Goal: Check status: Check status

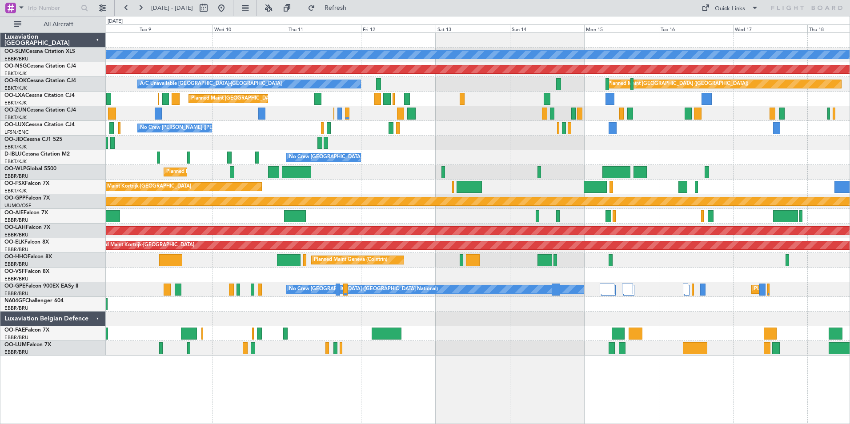
click at [299, 131] on div "No Crew [PERSON_NAME] ([PERSON_NAME]) No Crew [PERSON_NAME] ([PERSON_NAME])" at bounding box center [477, 128] width 743 height 15
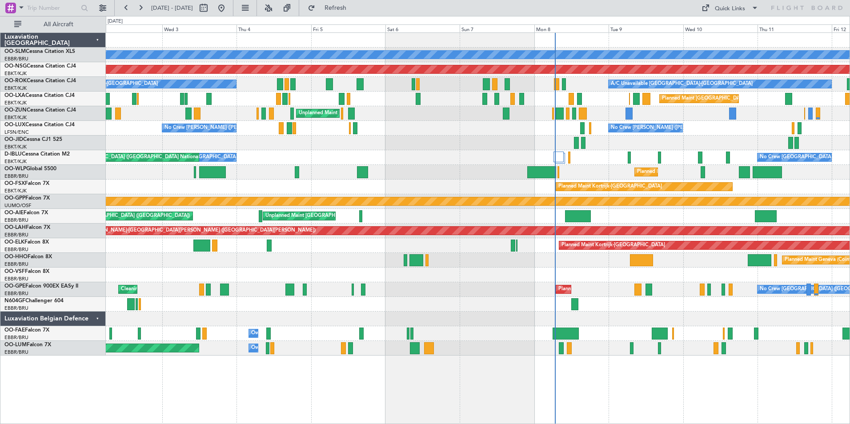
click at [811, 152] on div "A/C Unavailable [GEOGRAPHIC_DATA] Planned Maint [GEOGRAPHIC_DATA] ([GEOGRAPHIC_…" at bounding box center [477, 194] width 743 height 323
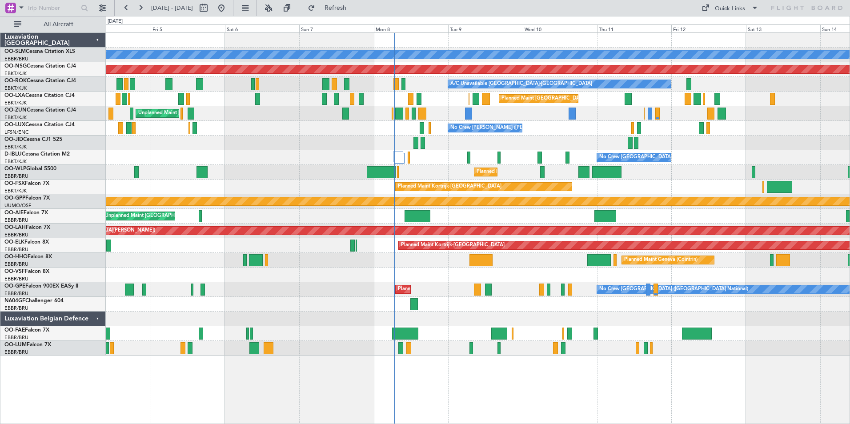
click at [497, 173] on div "Planned Maint Milan (Linate)" at bounding box center [477, 172] width 743 height 15
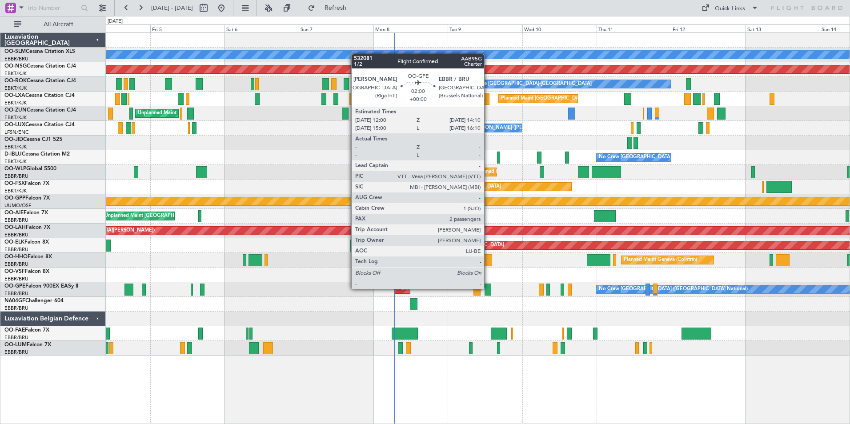
click at [488, 289] on div at bounding box center [487, 290] width 7 height 12
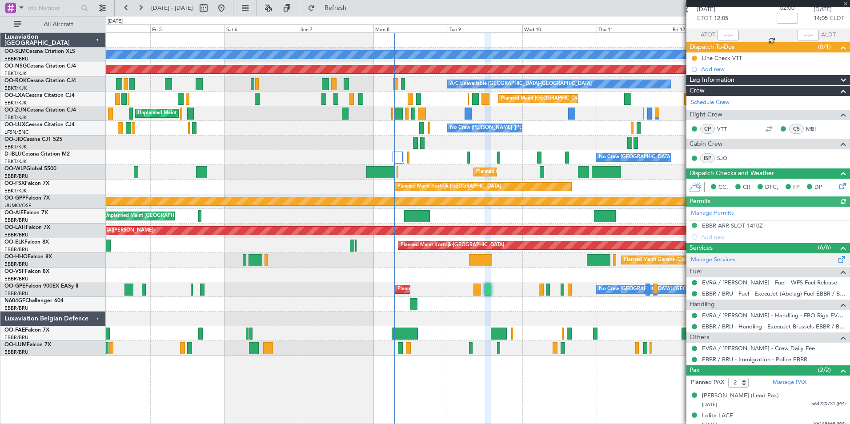
scroll to position [51, 0]
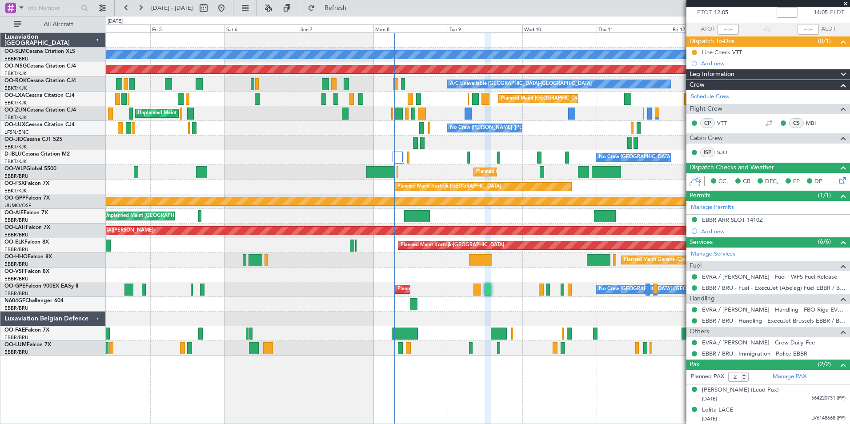
click at [846, 4] on span at bounding box center [845, 4] width 9 height 8
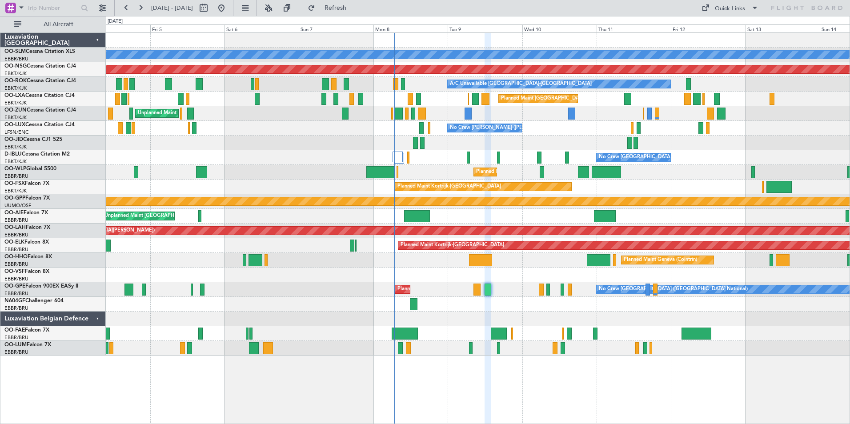
type input "0"
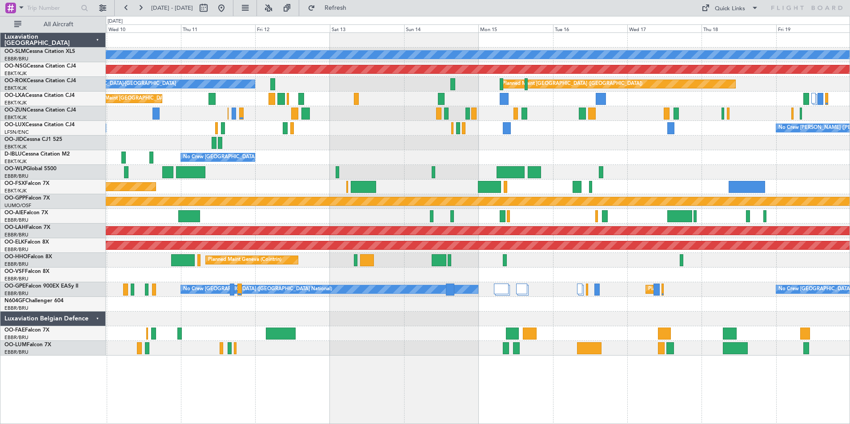
click at [323, 309] on div at bounding box center [477, 304] width 743 height 15
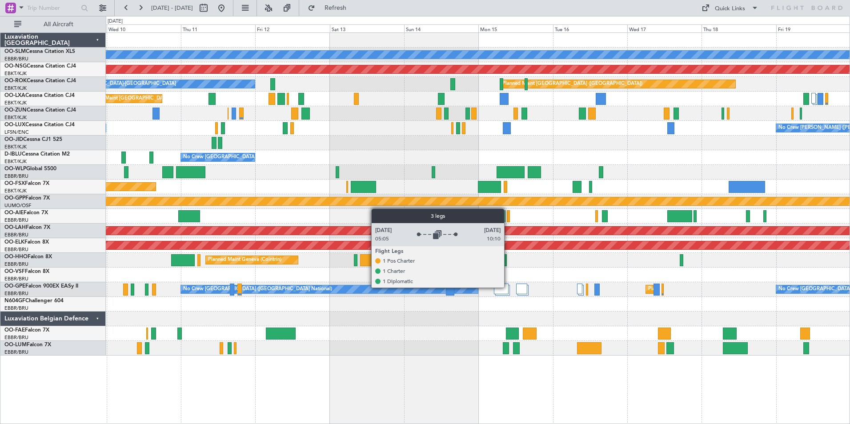
click at [508, 287] on div at bounding box center [501, 289] width 15 height 11
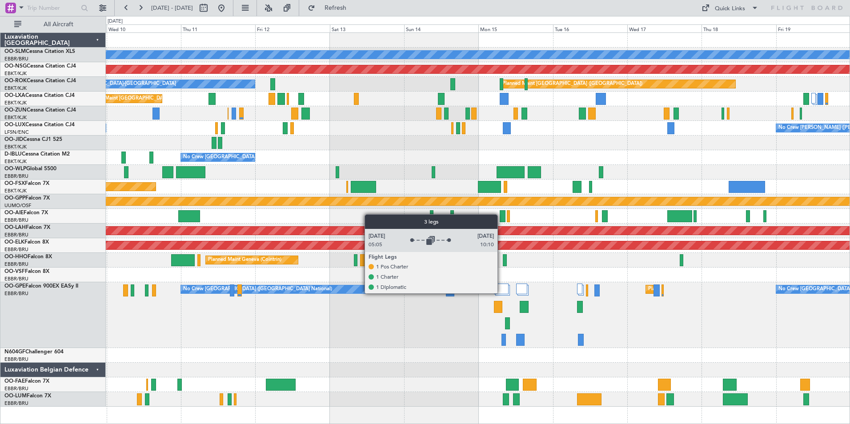
click at [501, 293] on div at bounding box center [501, 289] width 15 height 11
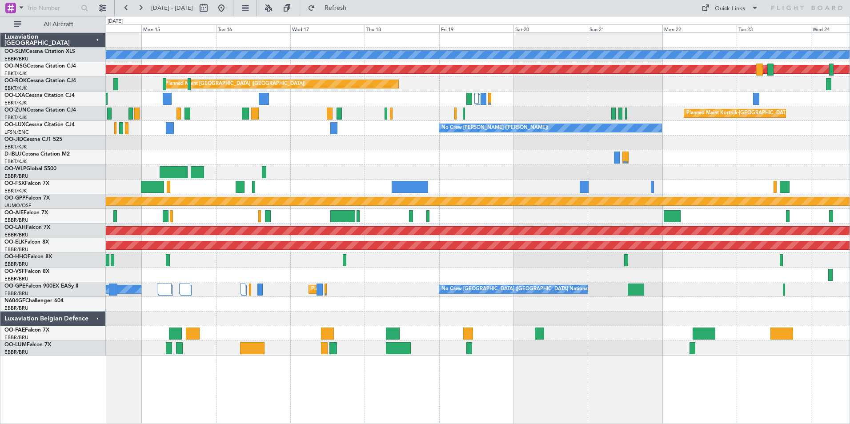
click at [456, 238] on div "A/C Unavailable [GEOGRAPHIC_DATA] Planned Maint [GEOGRAPHIC_DATA] ([GEOGRAPHIC_…" at bounding box center [477, 194] width 743 height 323
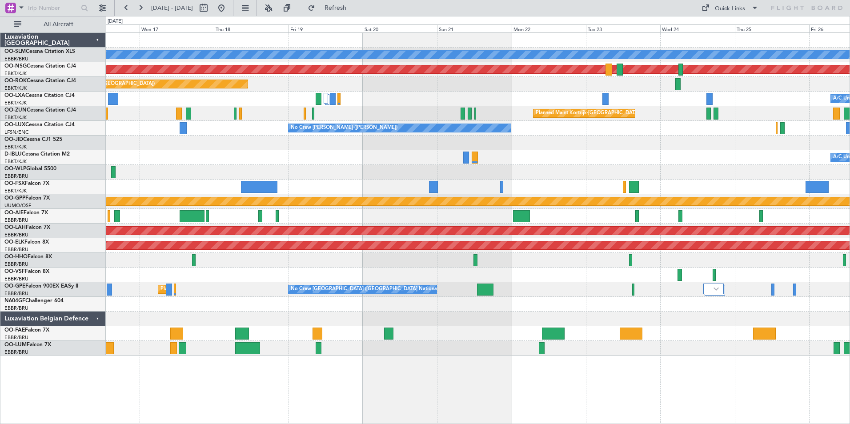
click at [607, 217] on div at bounding box center [477, 216] width 743 height 15
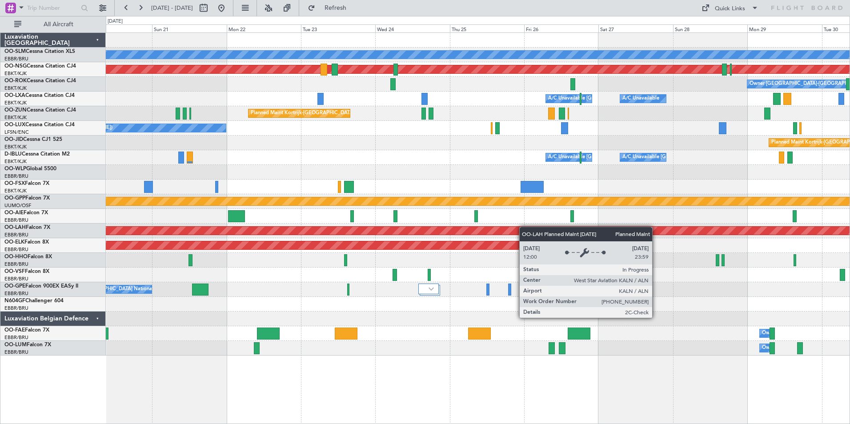
click at [515, 228] on div "A/C Unavailable [GEOGRAPHIC_DATA] Planned Maint [GEOGRAPHIC_DATA] ([GEOGRAPHIC_…" at bounding box center [477, 194] width 743 height 323
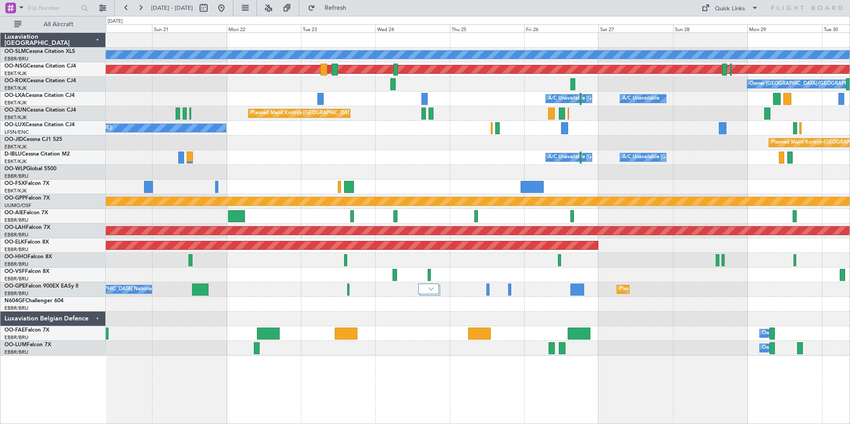
click at [283, 100] on div "A/C Unavailable [GEOGRAPHIC_DATA] ([GEOGRAPHIC_DATA] National) A/C Unavailable" at bounding box center [477, 99] width 743 height 15
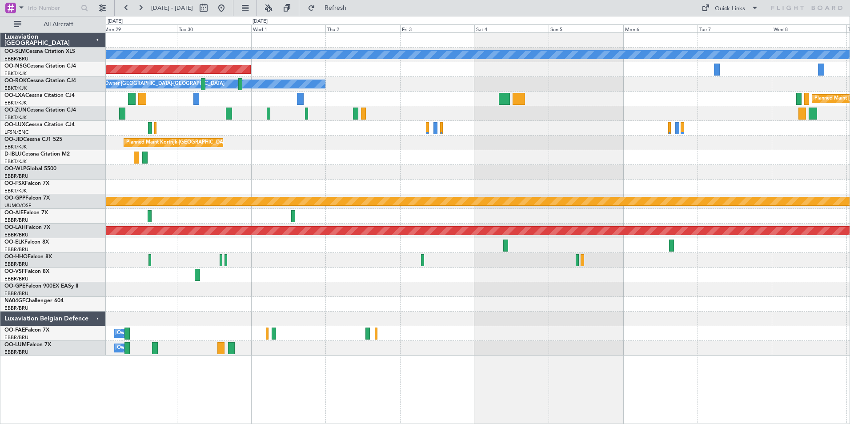
click at [227, 151] on div "A/C Unavailable [GEOGRAPHIC_DATA] Planned Maint [GEOGRAPHIC_DATA] ([GEOGRAPHIC_…" at bounding box center [477, 194] width 743 height 323
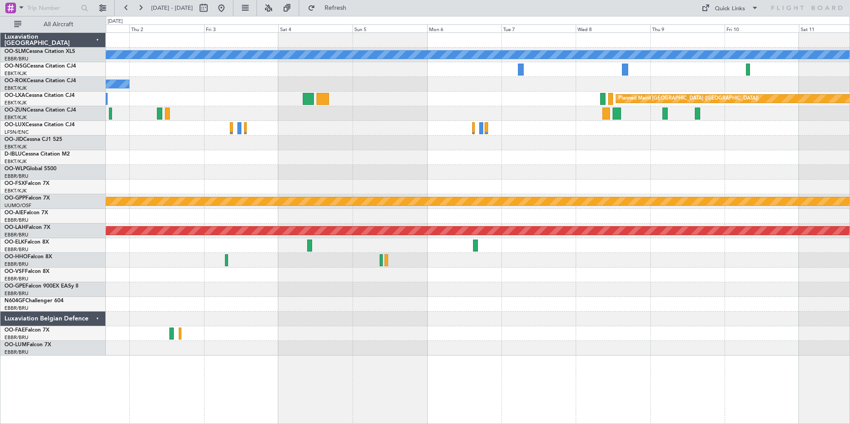
click at [849, 119] on html "[DATE] - [DATE] Refresh Quick Links All Aircraft A/C Unavailable [GEOGRAPHIC_DA…" at bounding box center [425, 212] width 850 height 424
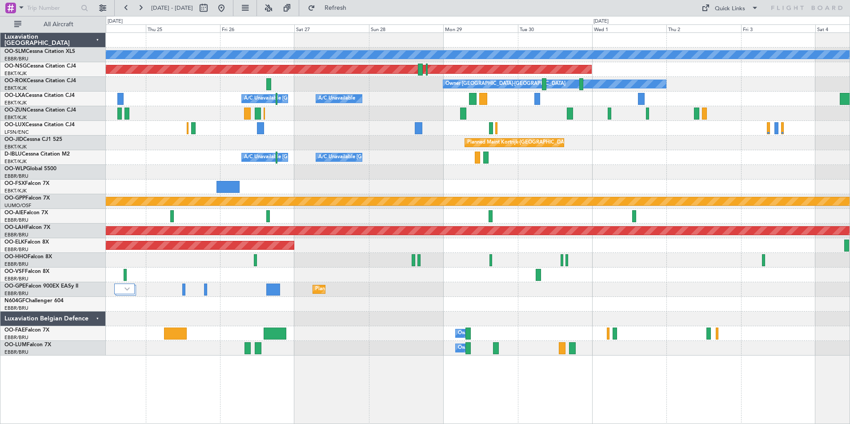
click at [787, 84] on div "A/C Unavailable [GEOGRAPHIC_DATA] Planned Maint [GEOGRAPHIC_DATA] ([GEOGRAPHIC_…" at bounding box center [477, 194] width 743 height 323
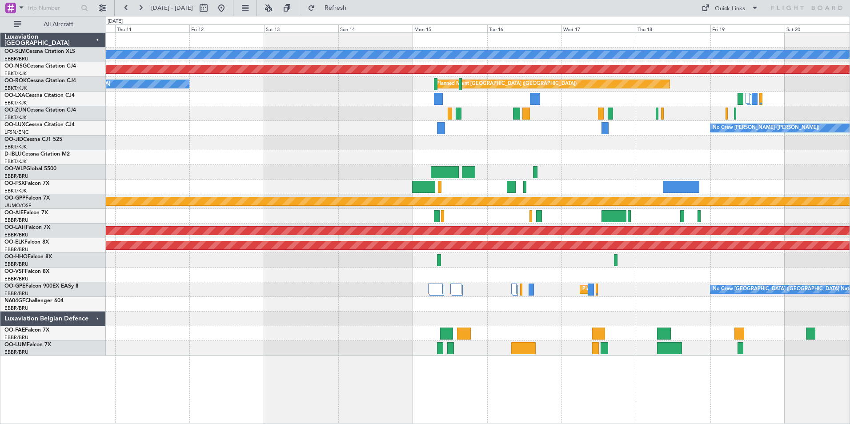
click at [775, 91] on div "A/C Unavailable [GEOGRAPHIC_DATA] Planned Maint [GEOGRAPHIC_DATA] ([GEOGRAPHIC_…" at bounding box center [477, 194] width 743 height 323
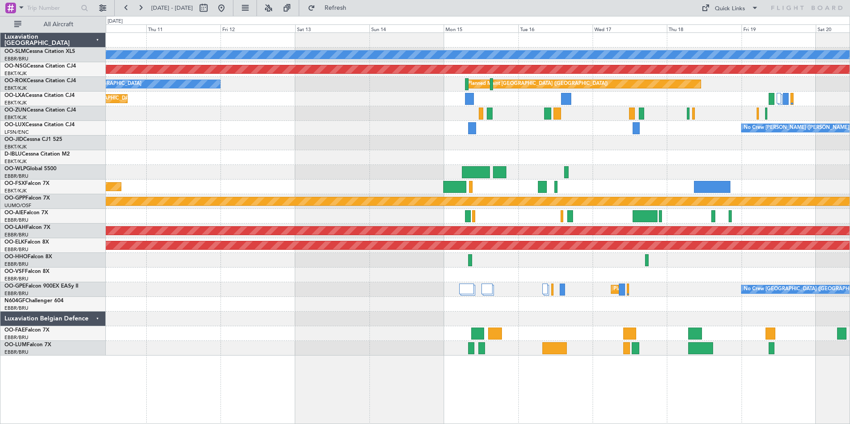
click at [734, 103] on div "A/C Unavailable [GEOGRAPHIC_DATA] Planned Maint [GEOGRAPHIC_DATA] ([GEOGRAPHIC_…" at bounding box center [477, 194] width 743 height 323
